Goal: Go to known website: Access a specific website the user already knows

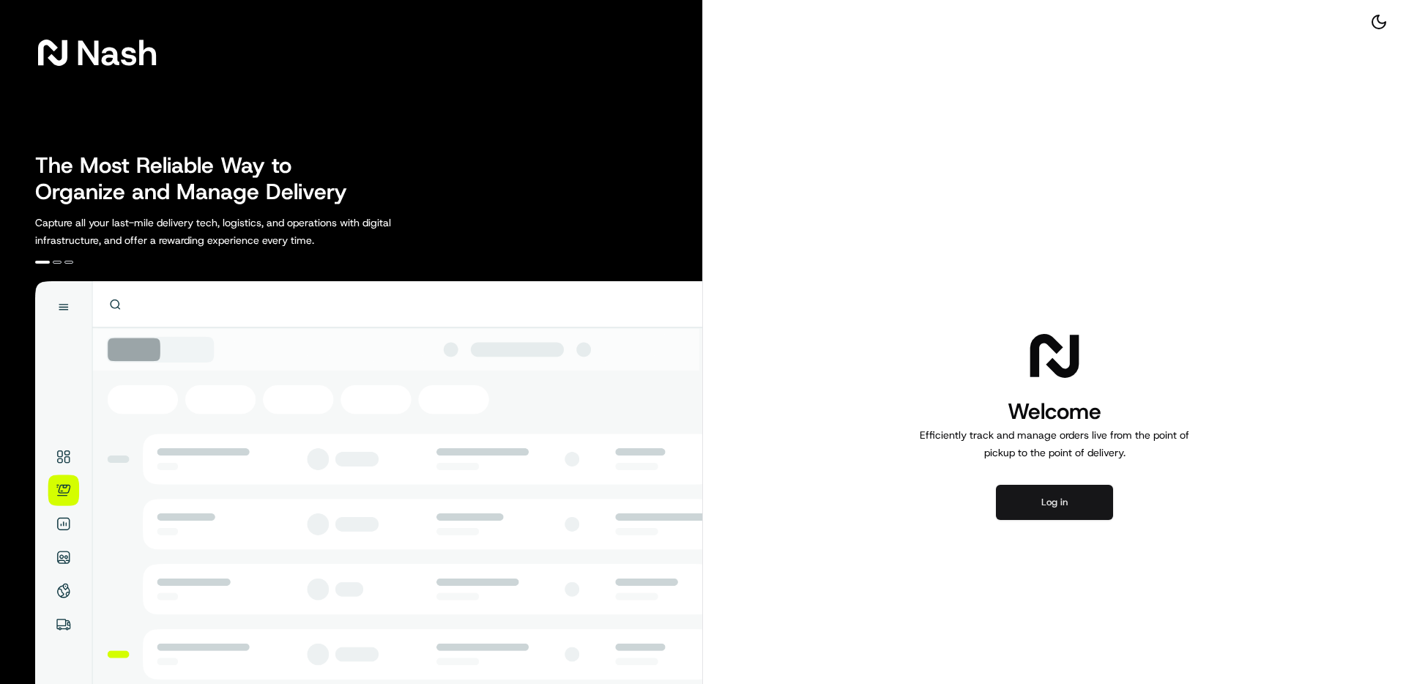
click at [1074, 503] on button "Log in" at bounding box center [1054, 502] width 117 height 35
